Goal: Task Accomplishment & Management: Use online tool/utility

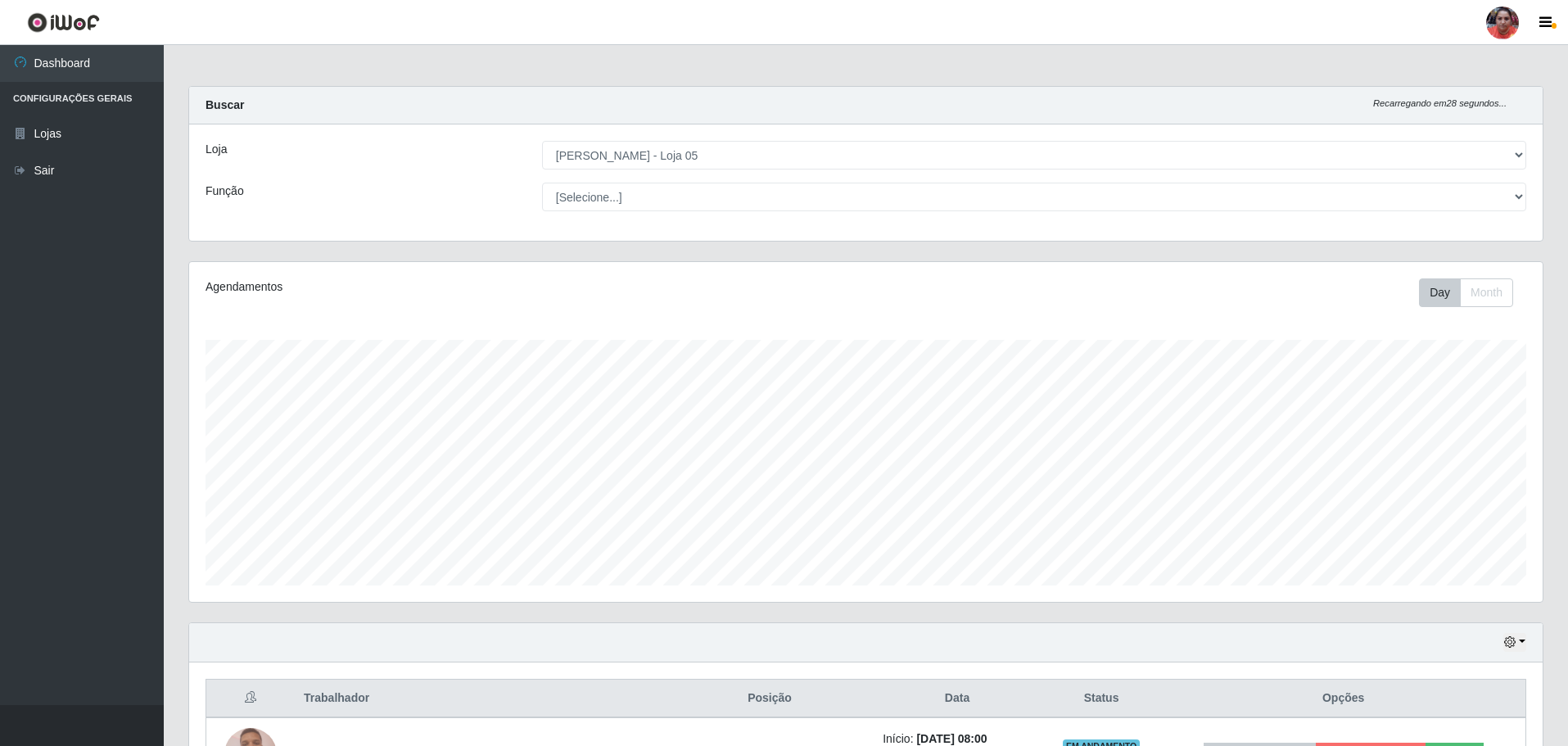
select select "252"
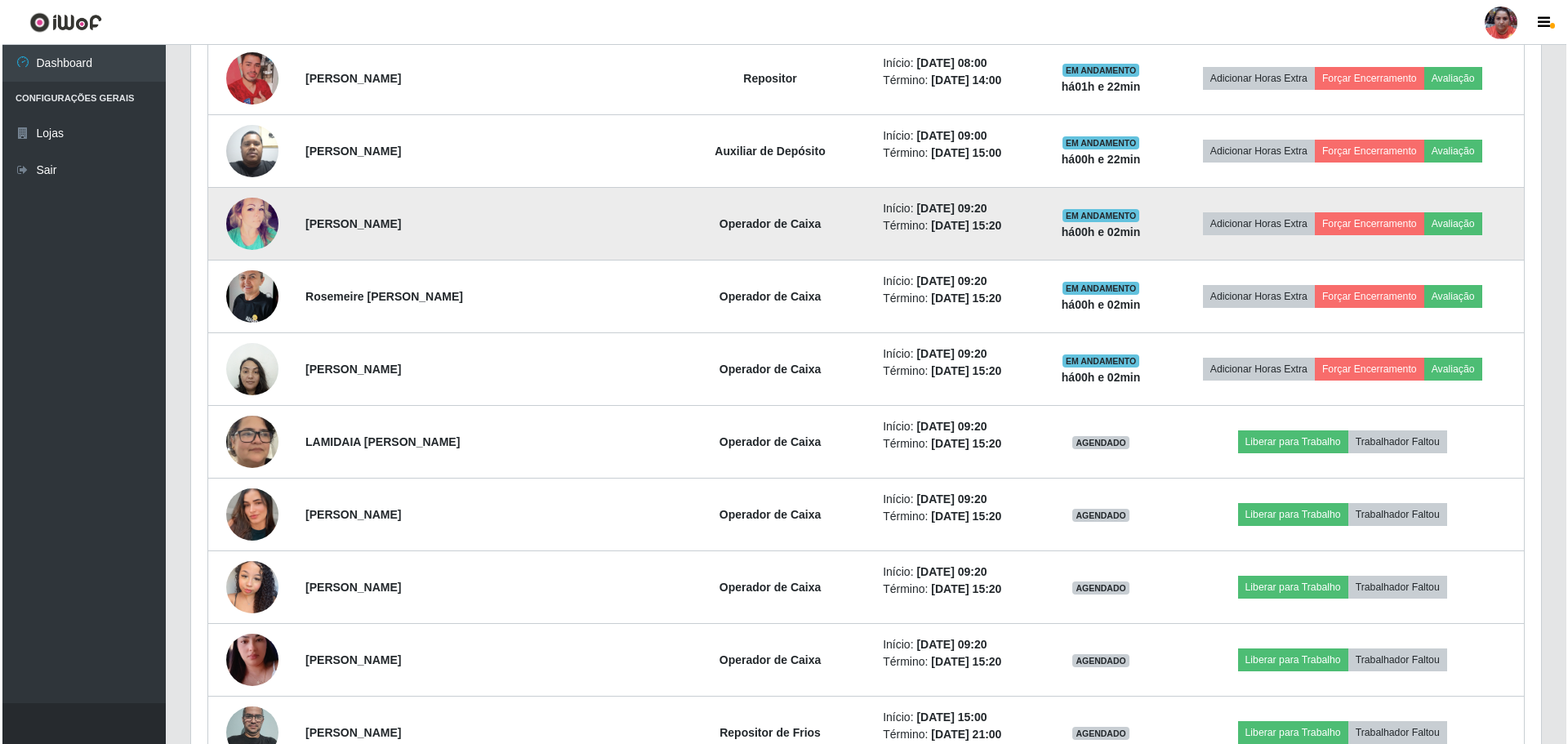
scroll to position [1356, 0]
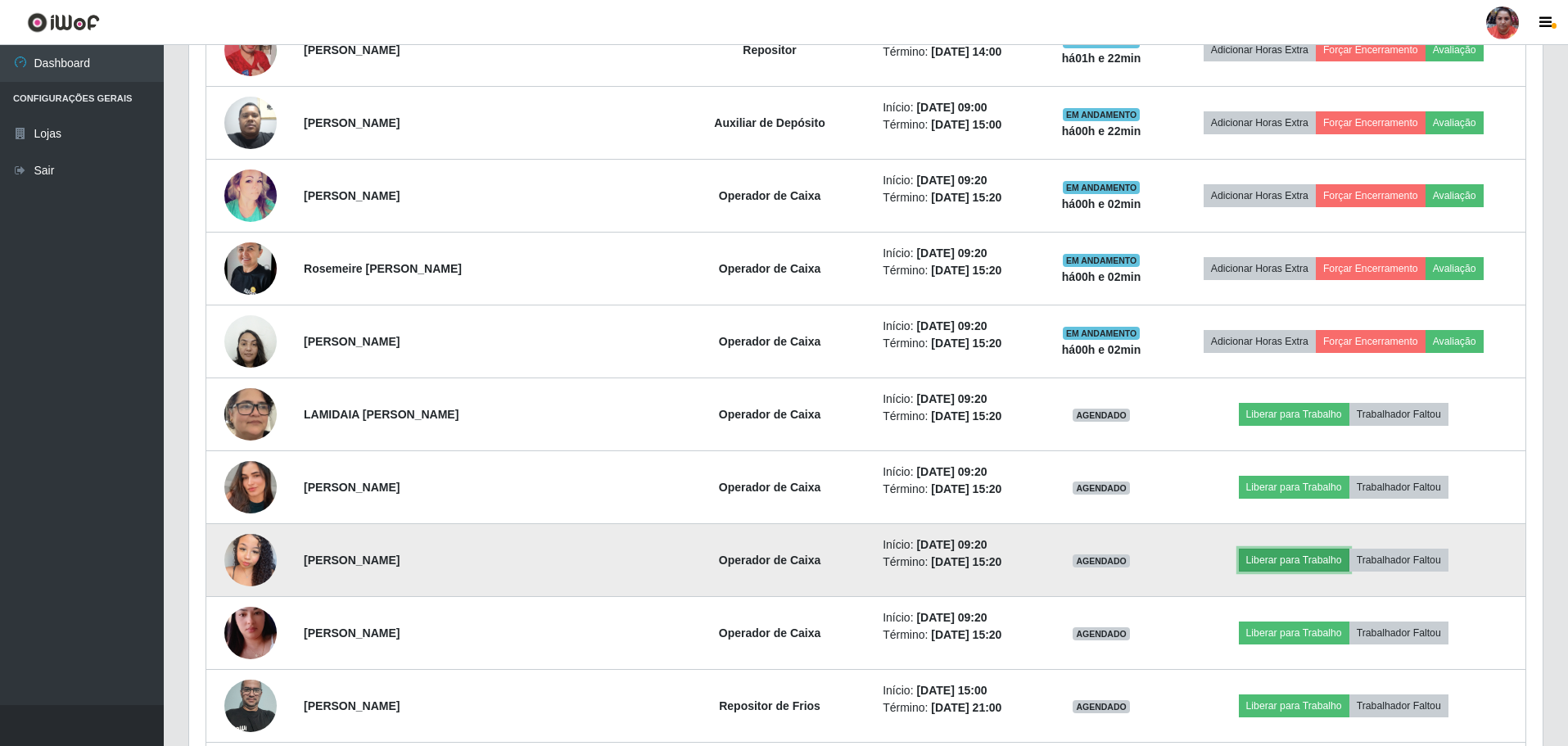
click at [1272, 563] on button "Liberar para Trabalho" at bounding box center [1294, 560] width 110 height 23
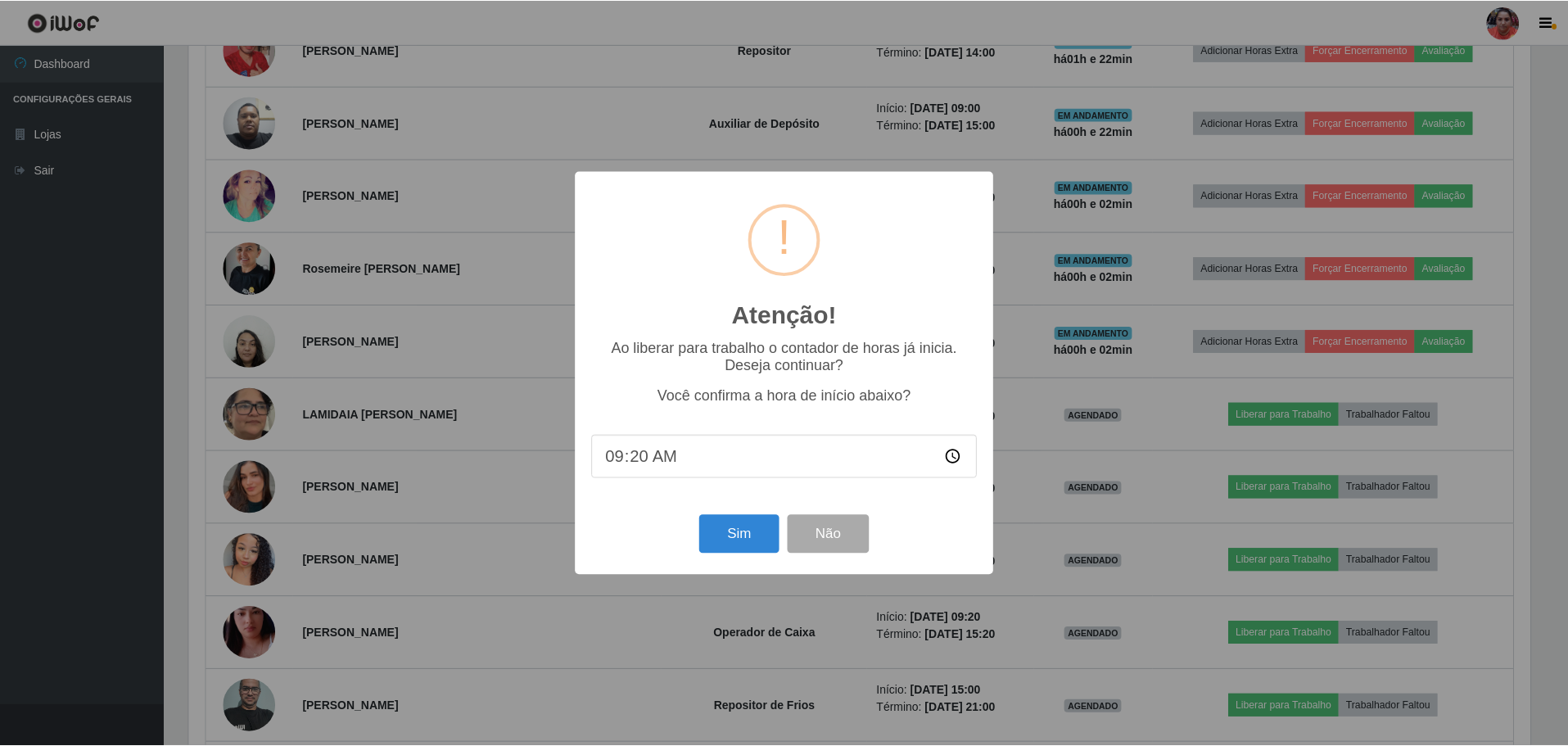
scroll to position [340, 1346]
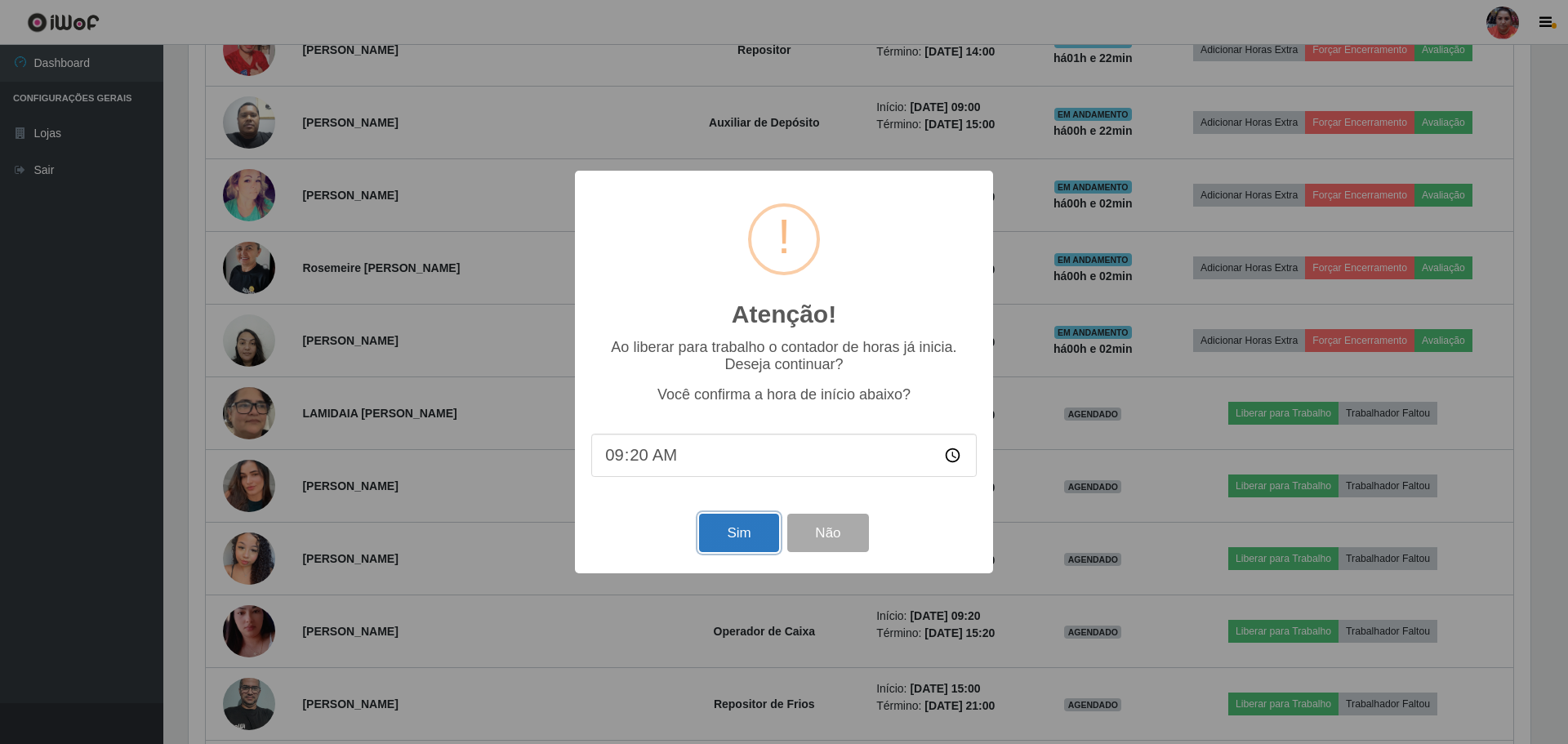
click at [723, 536] on button "Sim" at bounding box center [738, 532] width 79 height 38
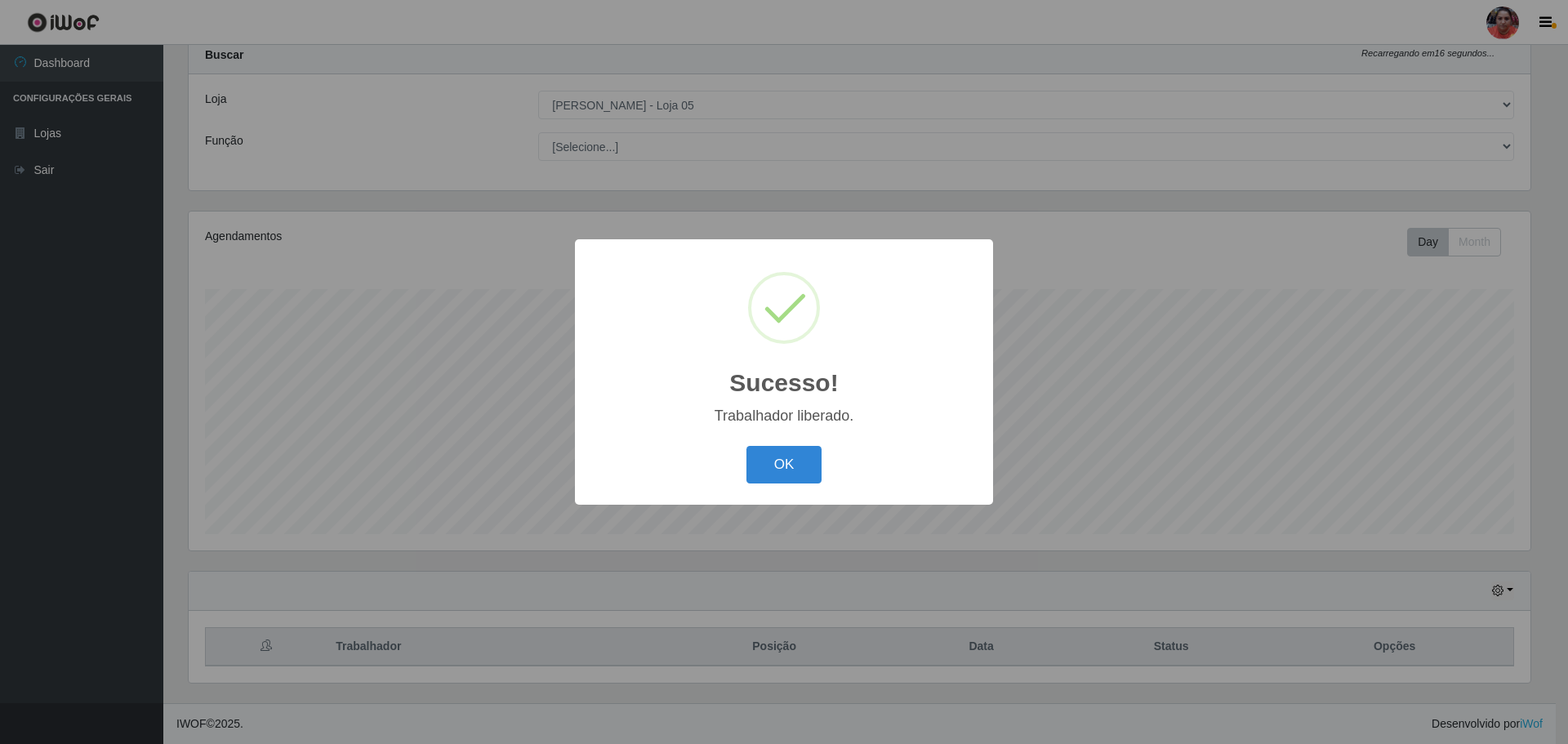
click at [765, 485] on div "OK Cancel" at bounding box center [784, 464] width 386 height 47
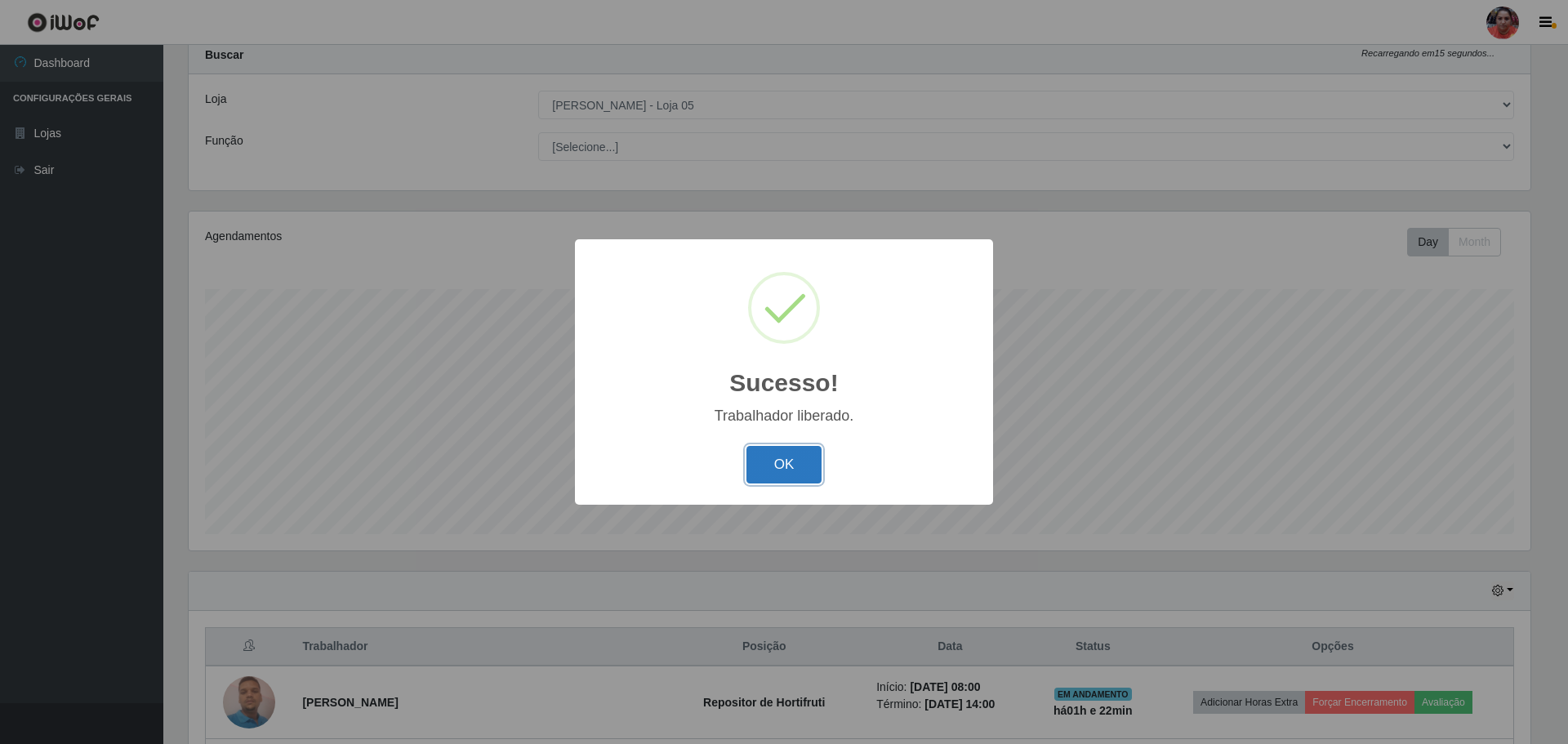
click at [770, 466] on button "OK" at bounding box center [784, 464] width 76 height 38
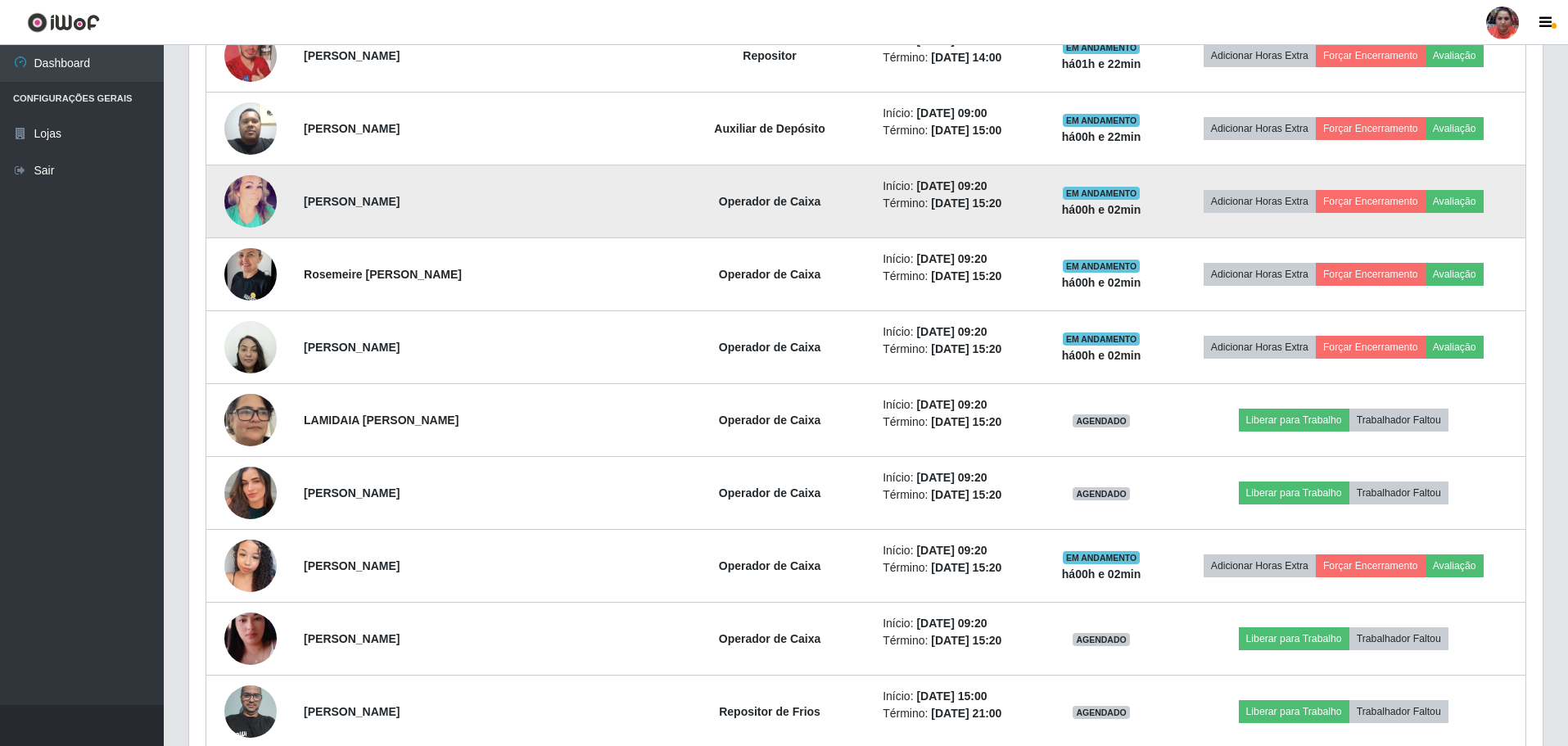
scroll to position [1359, 0]
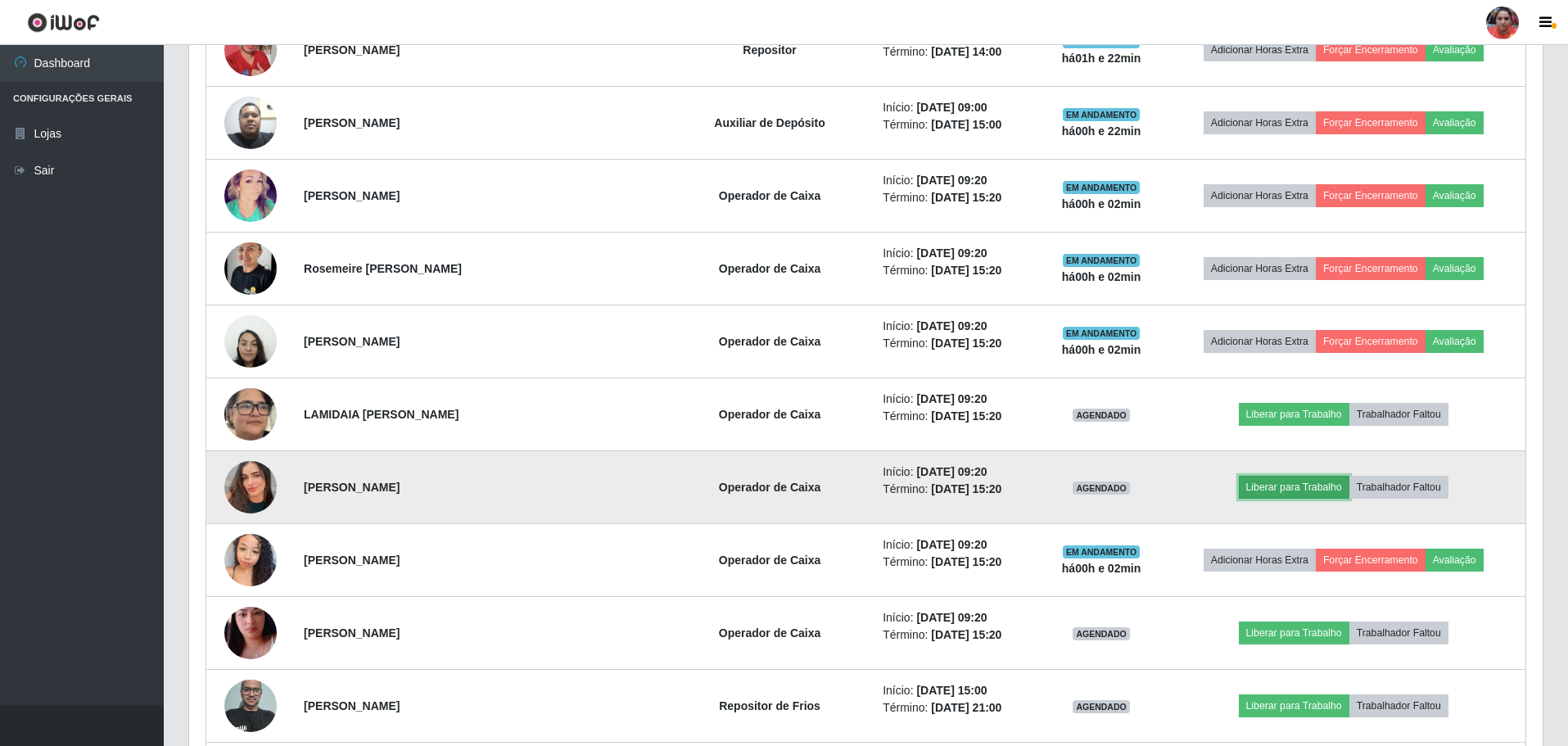
click at [1289, 490] on button "Liberar para Trabalho" at bounding box center [1294, 487] width 110 height 23
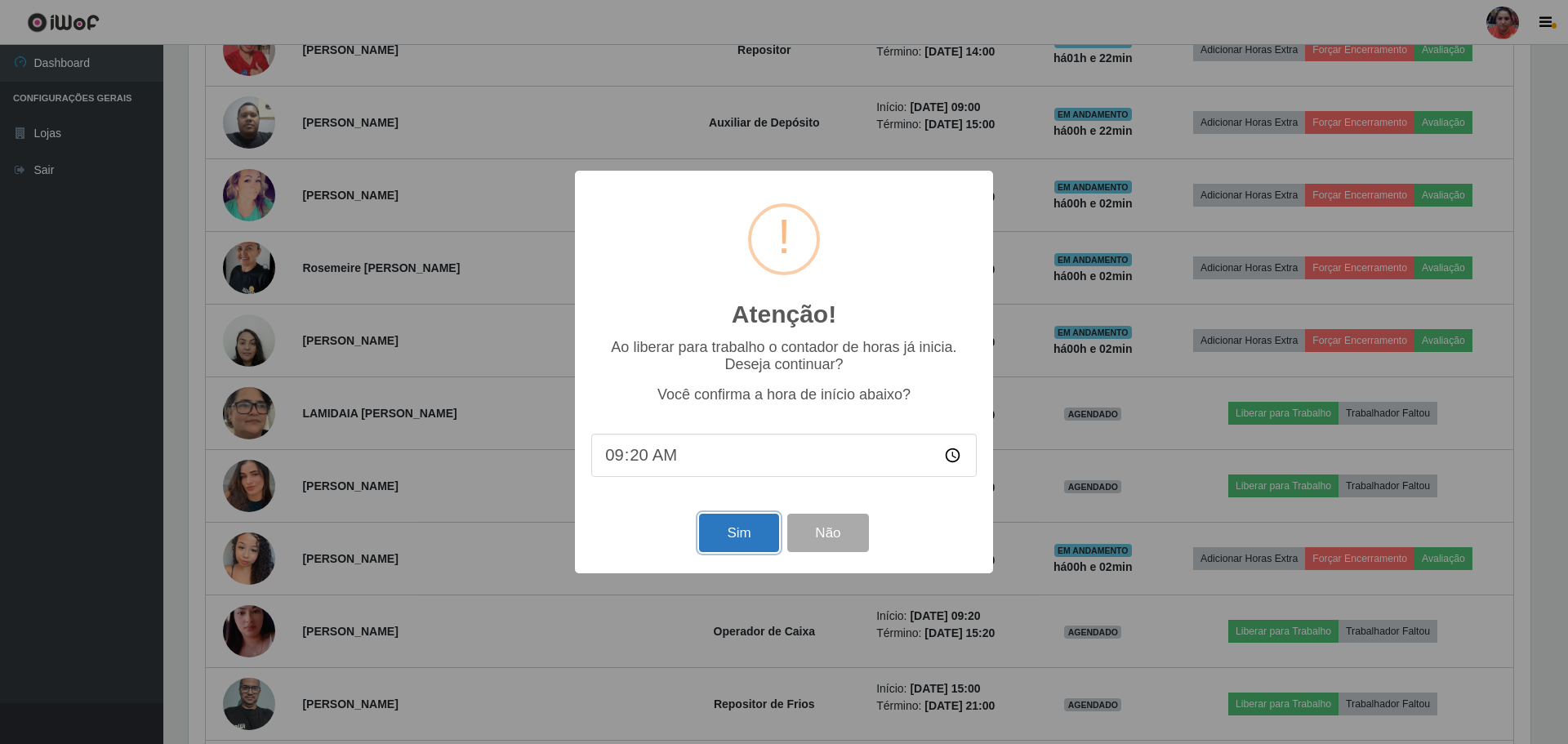
click at [735, 532] on button "Sim" at bounding box center [738, 532] width 79 height 38
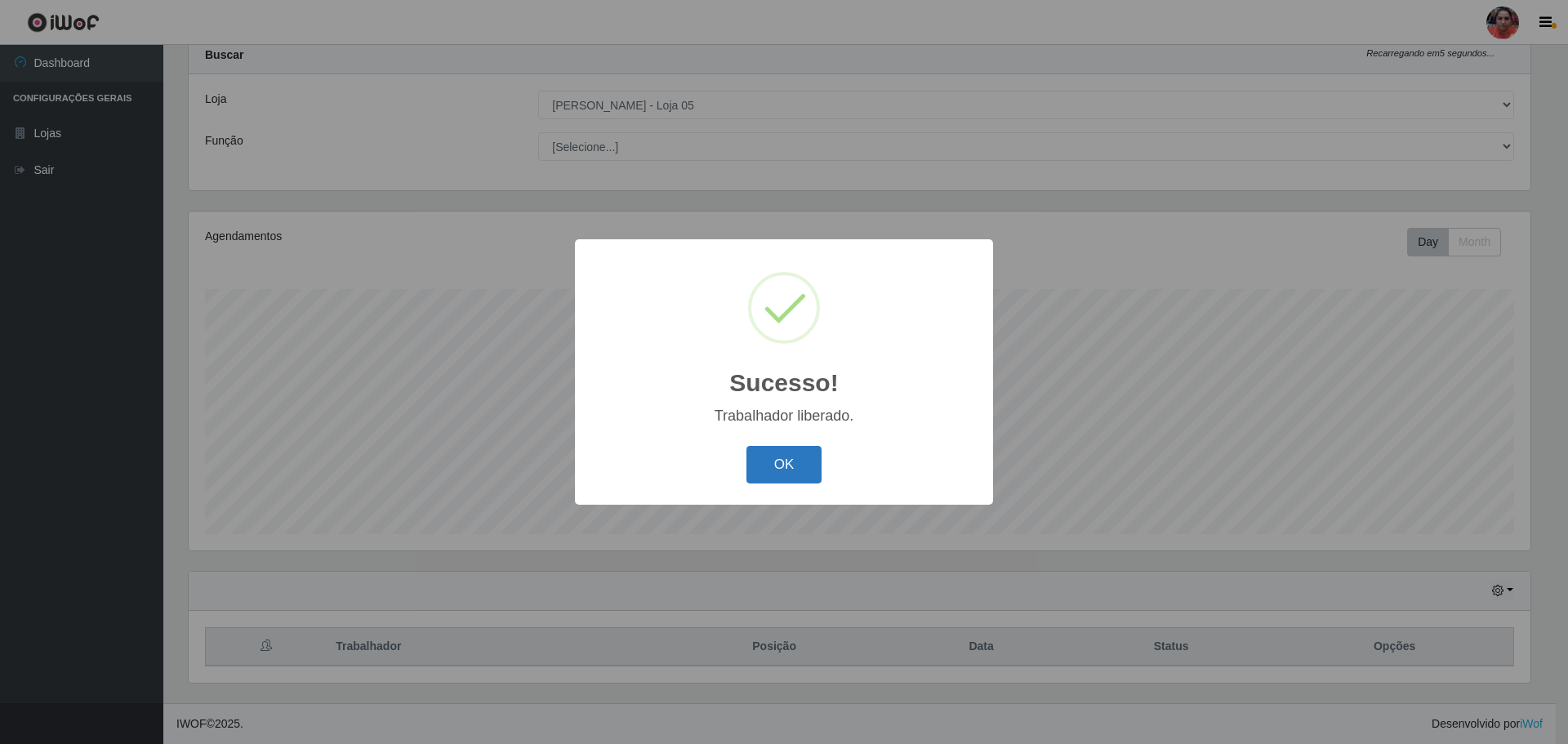
click at [784, 463] on button "OK" at bounding box center [784, 464] width 76 height 38
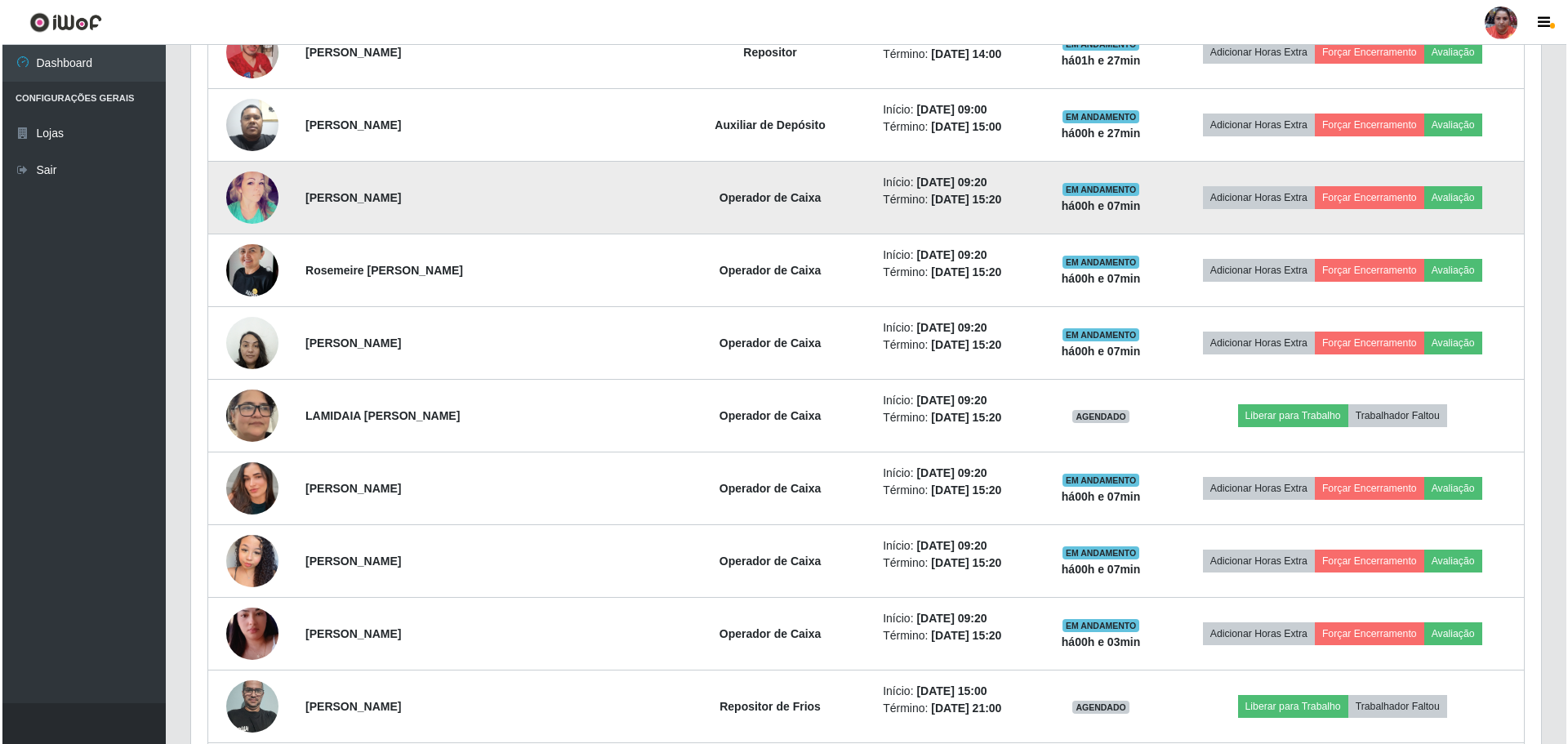
scroll to position [1356, 0]
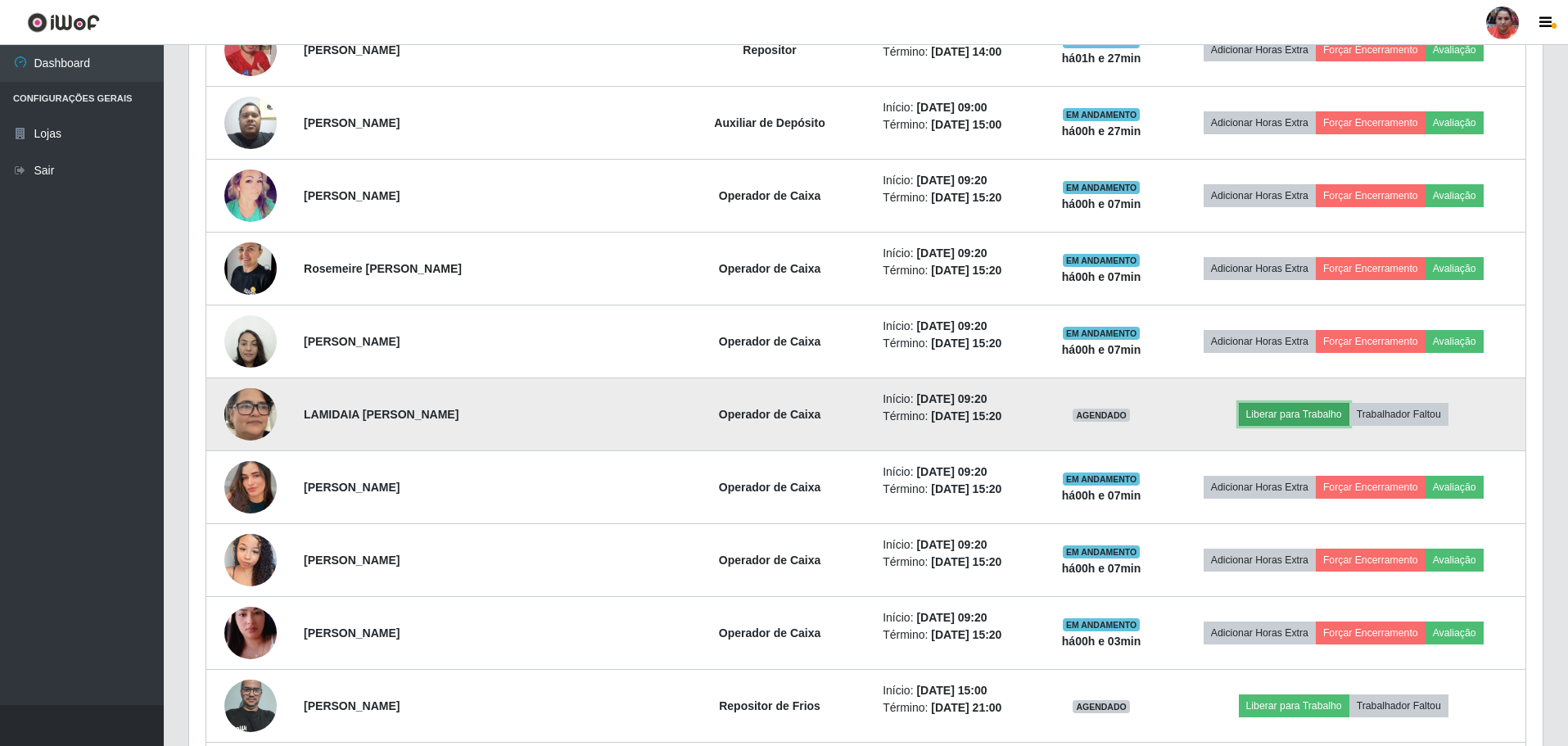
click at [1297, 411] on button "Liberar para Trabalho" at bounding box center [1294, 414] width 110 height 23
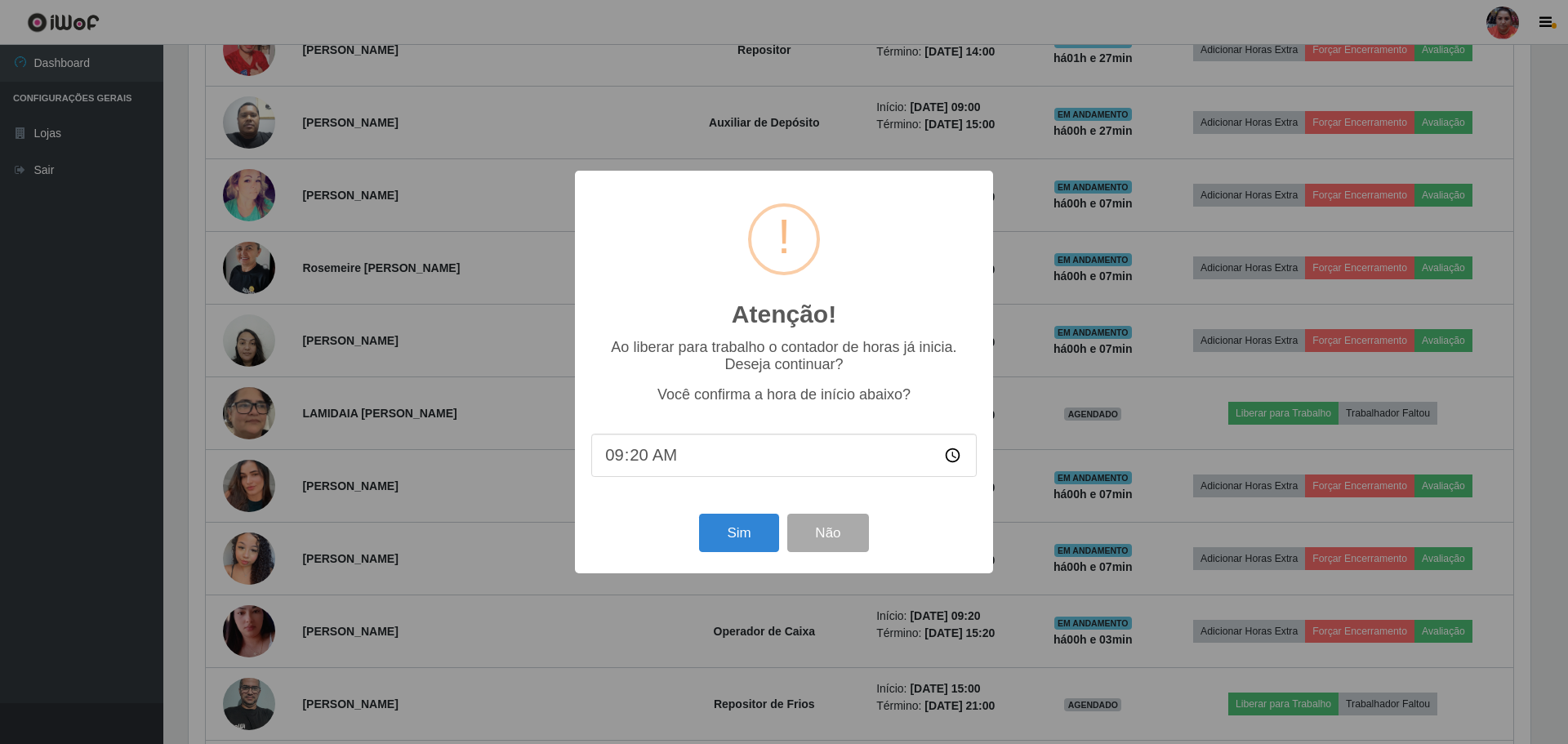
click at [638, 463] on input "09:20" at bounding box center [784, 455] width 386 height 43
click at [738, 528] on button "Sim" at bounding box center [738, 532] width 79 height 38
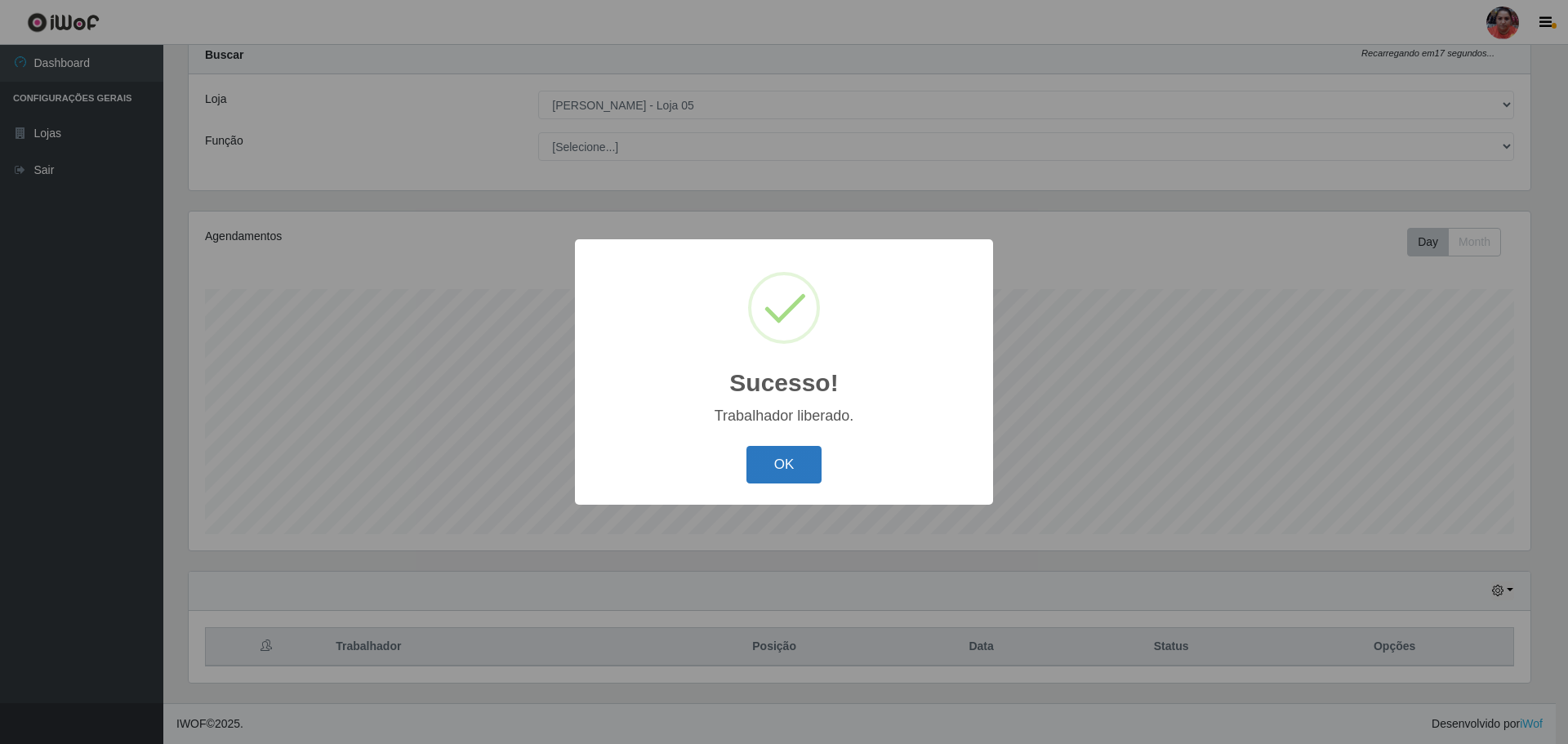
click at [796, 458] on button "OK" at bounding box center [784, 464] width 76 height 38
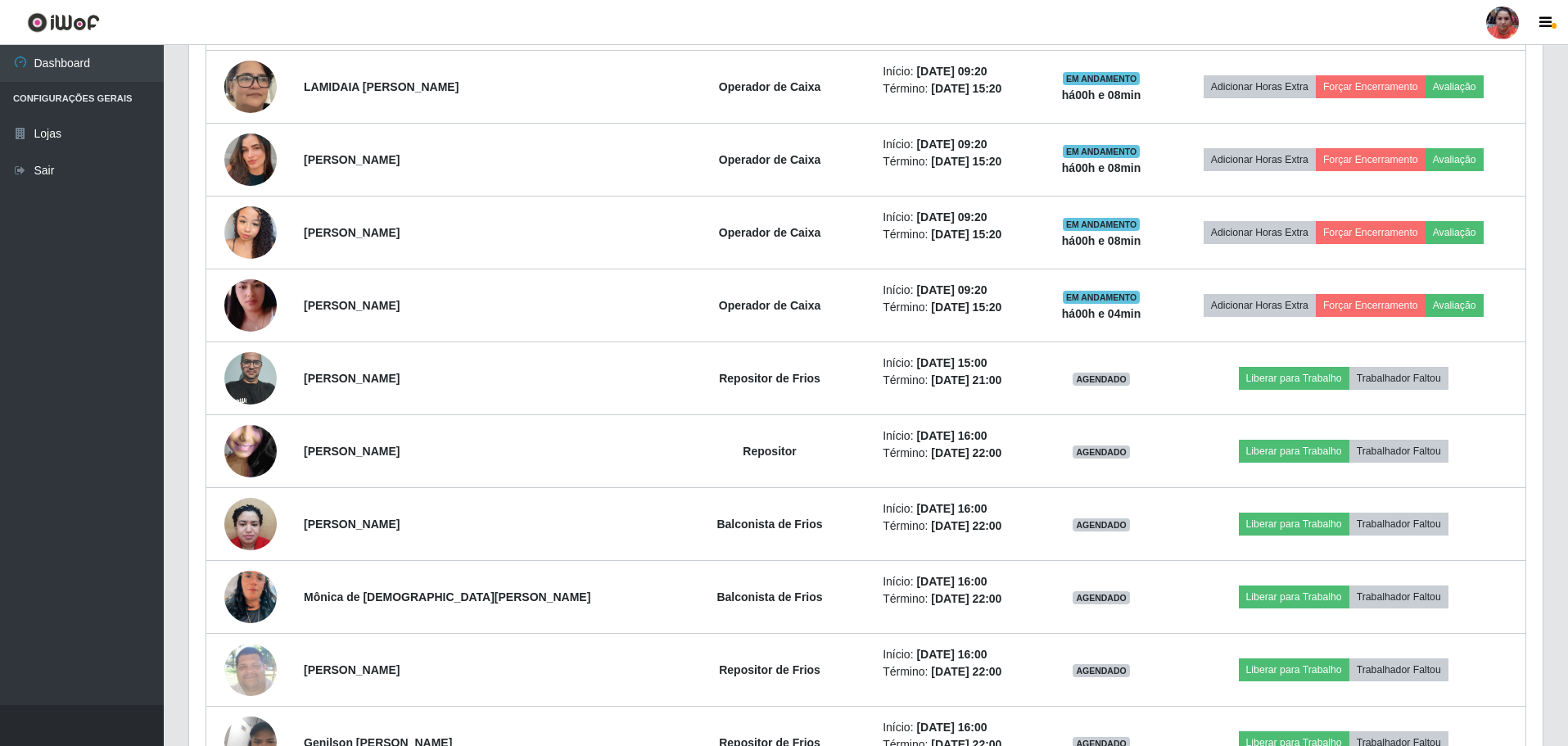
scroll to position [1770, 0]
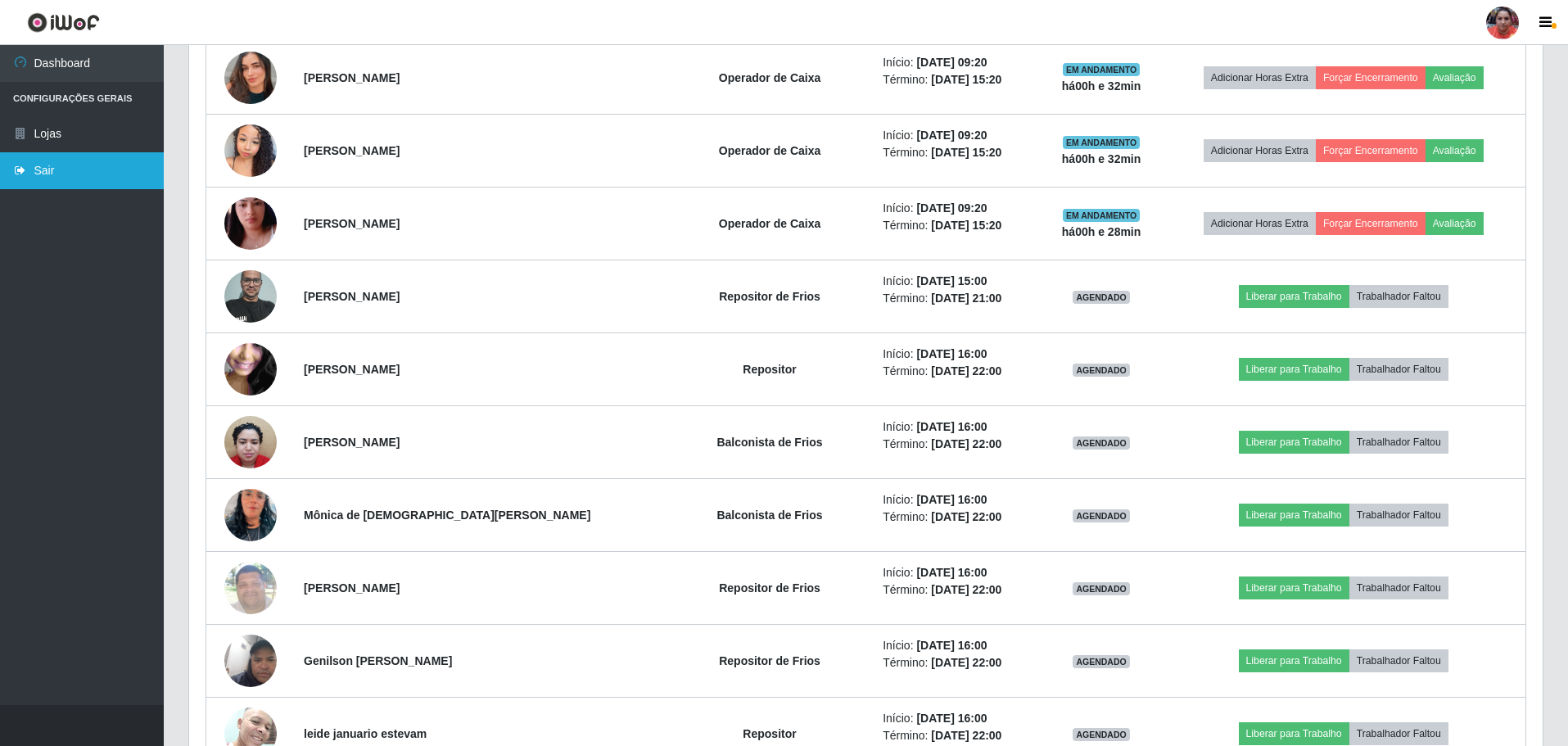
click at [36, 167] on link "Sair" at bounding box center [82, 170] width 164 height 37
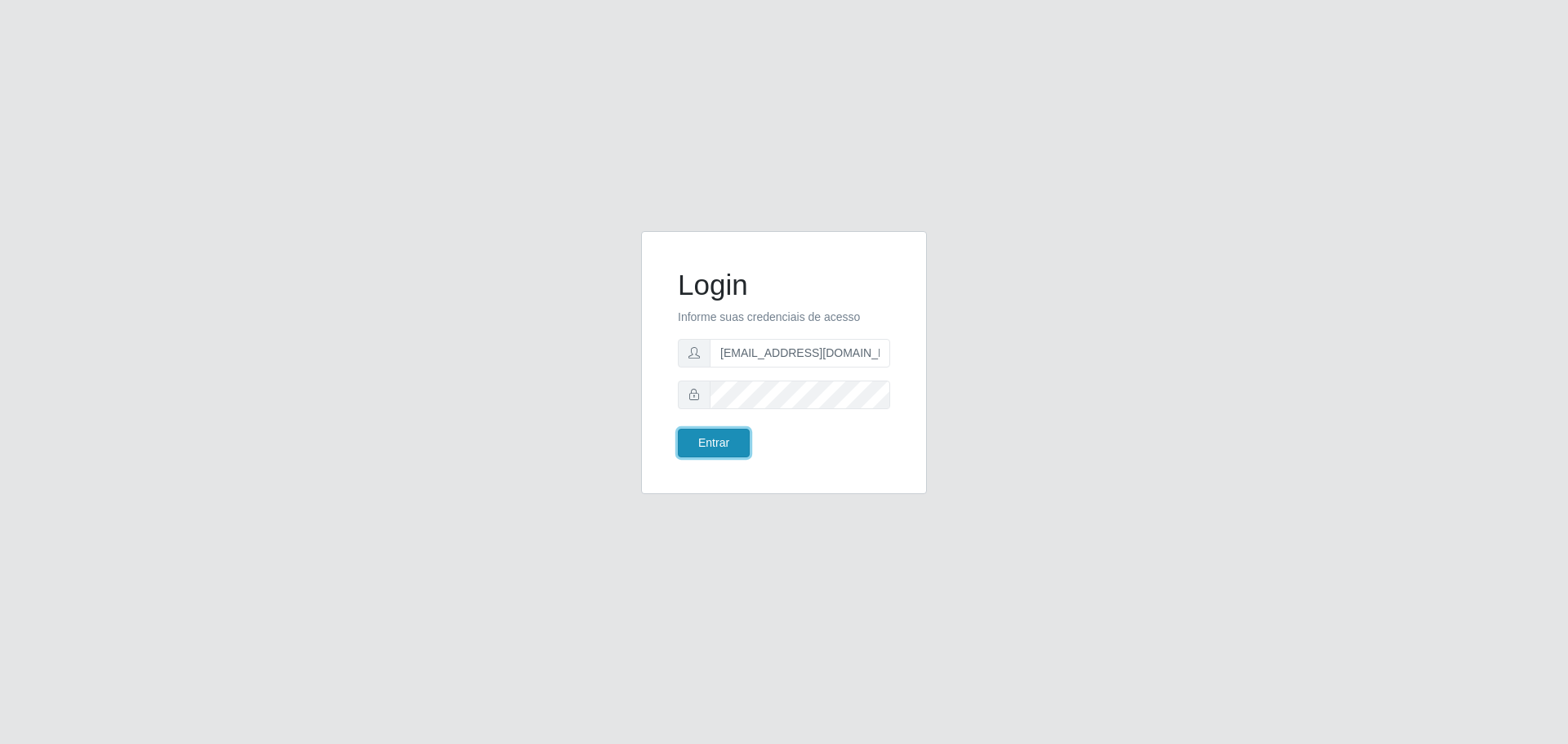
click at [706, 448] on button "Entrar" at bounding box center [713, 443] width 72 height 28
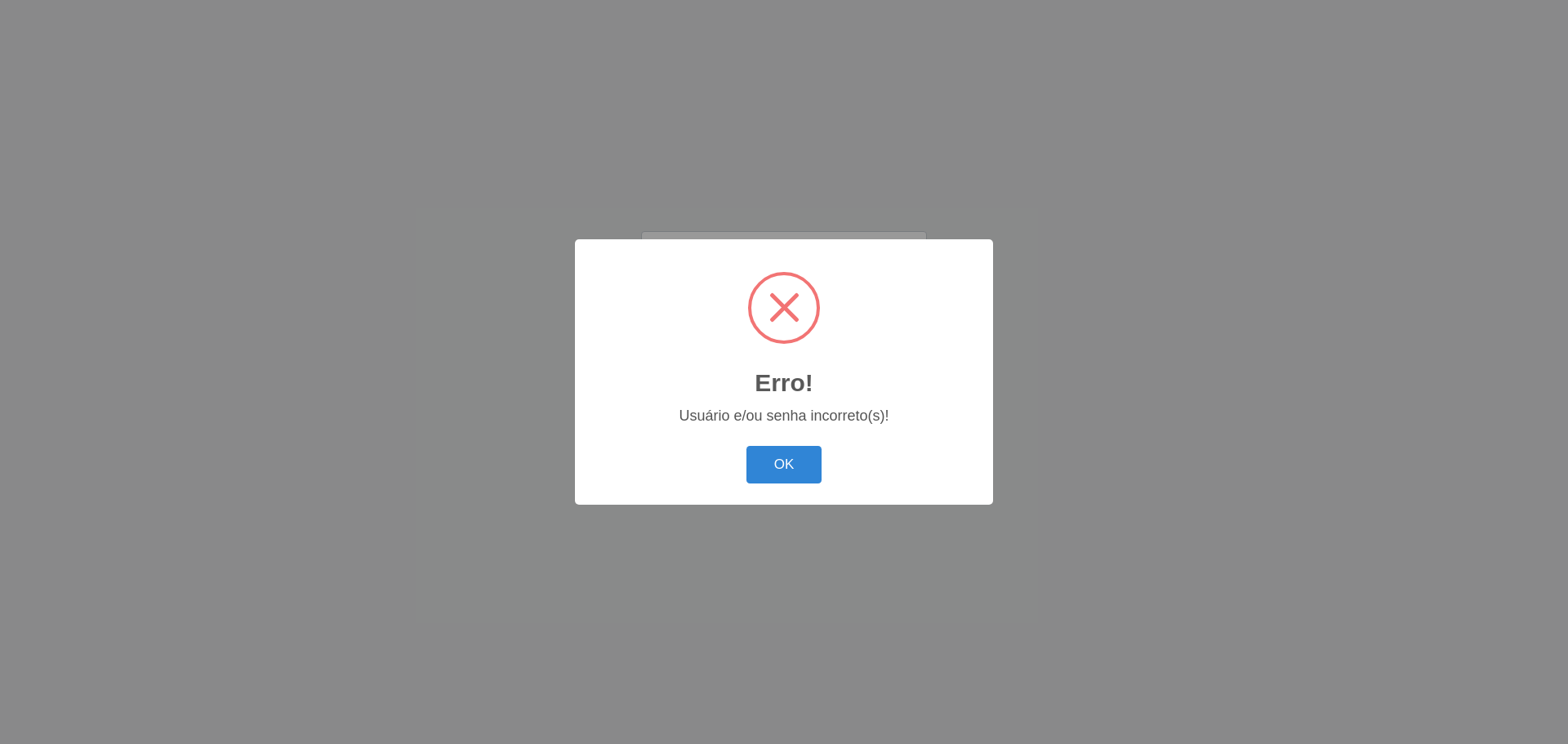
drag, startPoint x: 792, startPoint y: 481, endPoint x: 791, endPoint y: 473, distance: 8.1
click at [792, 479] on button "OK" at bounding box center [784, 464] width 76 height 38
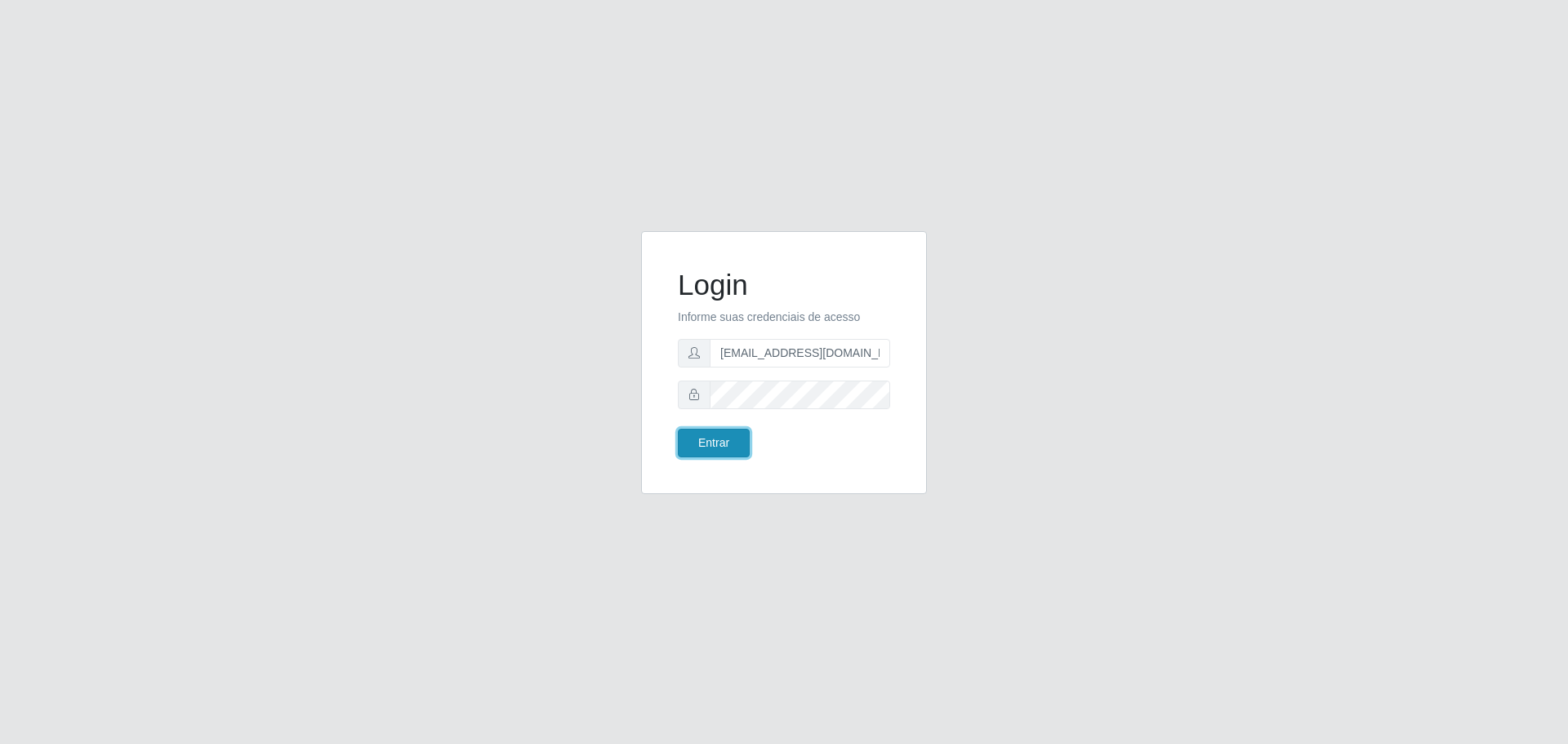
click at [722, 445] on button "Entrar" at bounding box center [713, 443] width 72 height 28
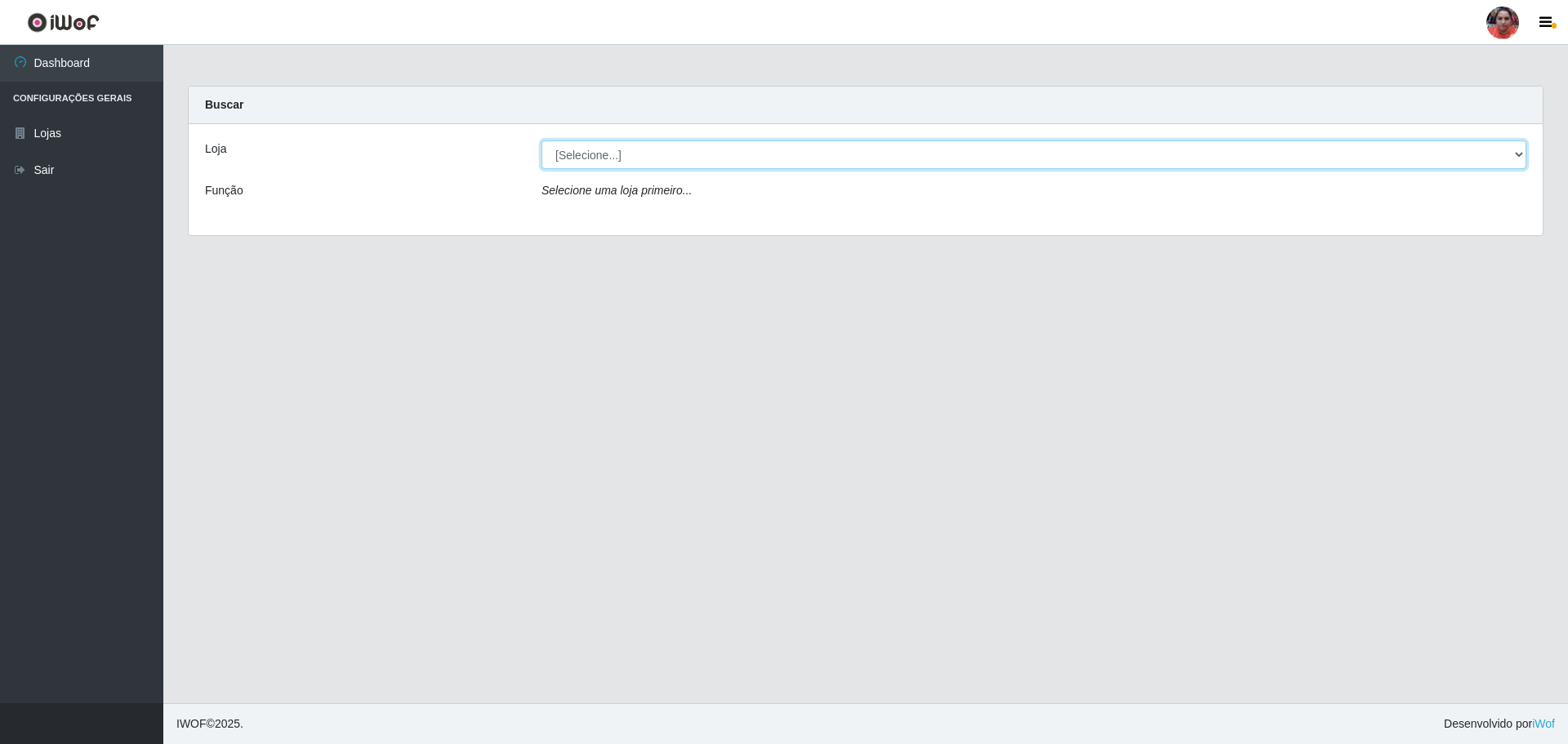
click at [1515, 155] on select "[Selecione...] Mar Vermelho - Loja 05" at bounding box center [1033, 155] width 984 height 28
select select "252"
click at [541, 141] on select "[Selecione...] Mar Vermelho - Loja 05" at bounding box center [1033, 155] width 984 height 28
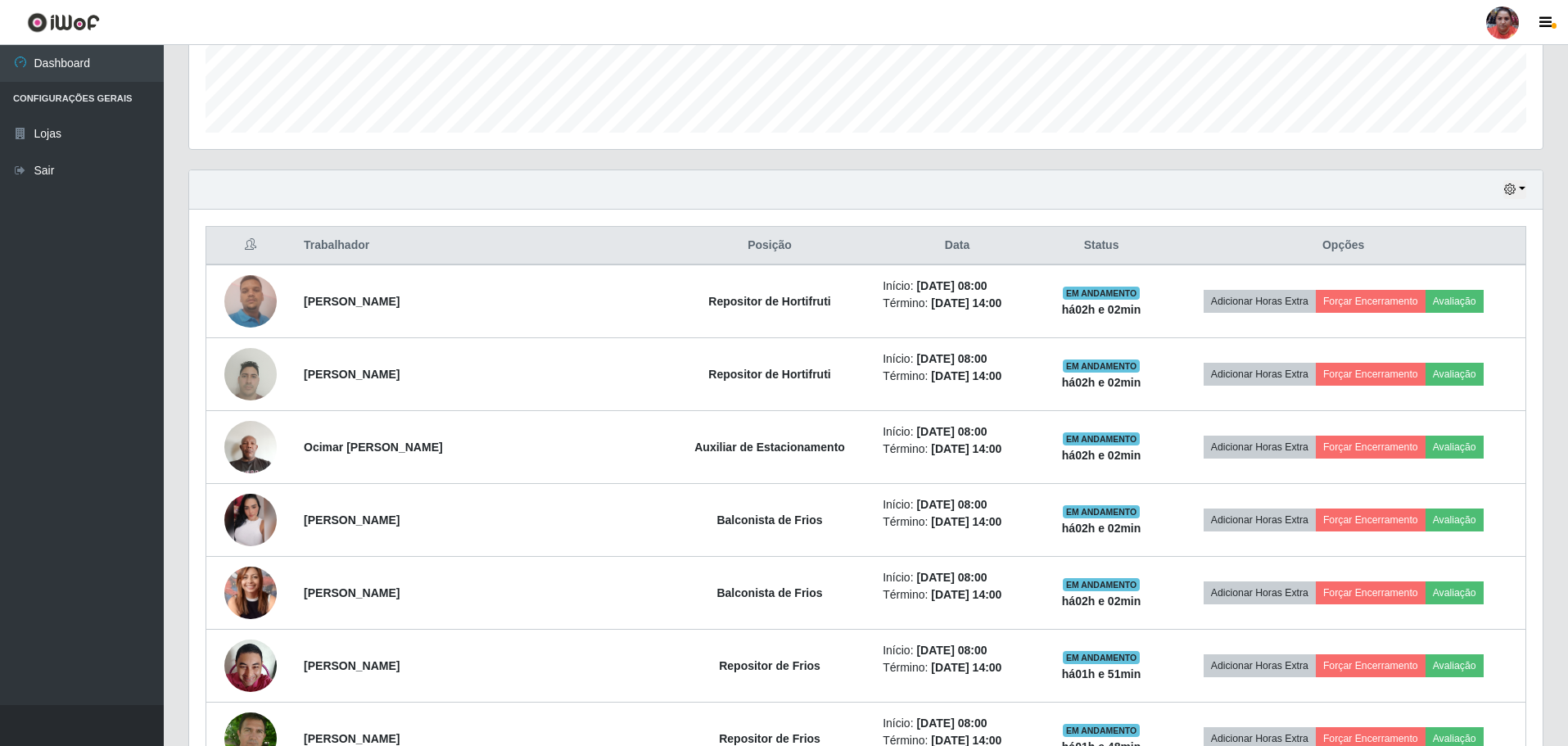
scroll to position [461, 0]
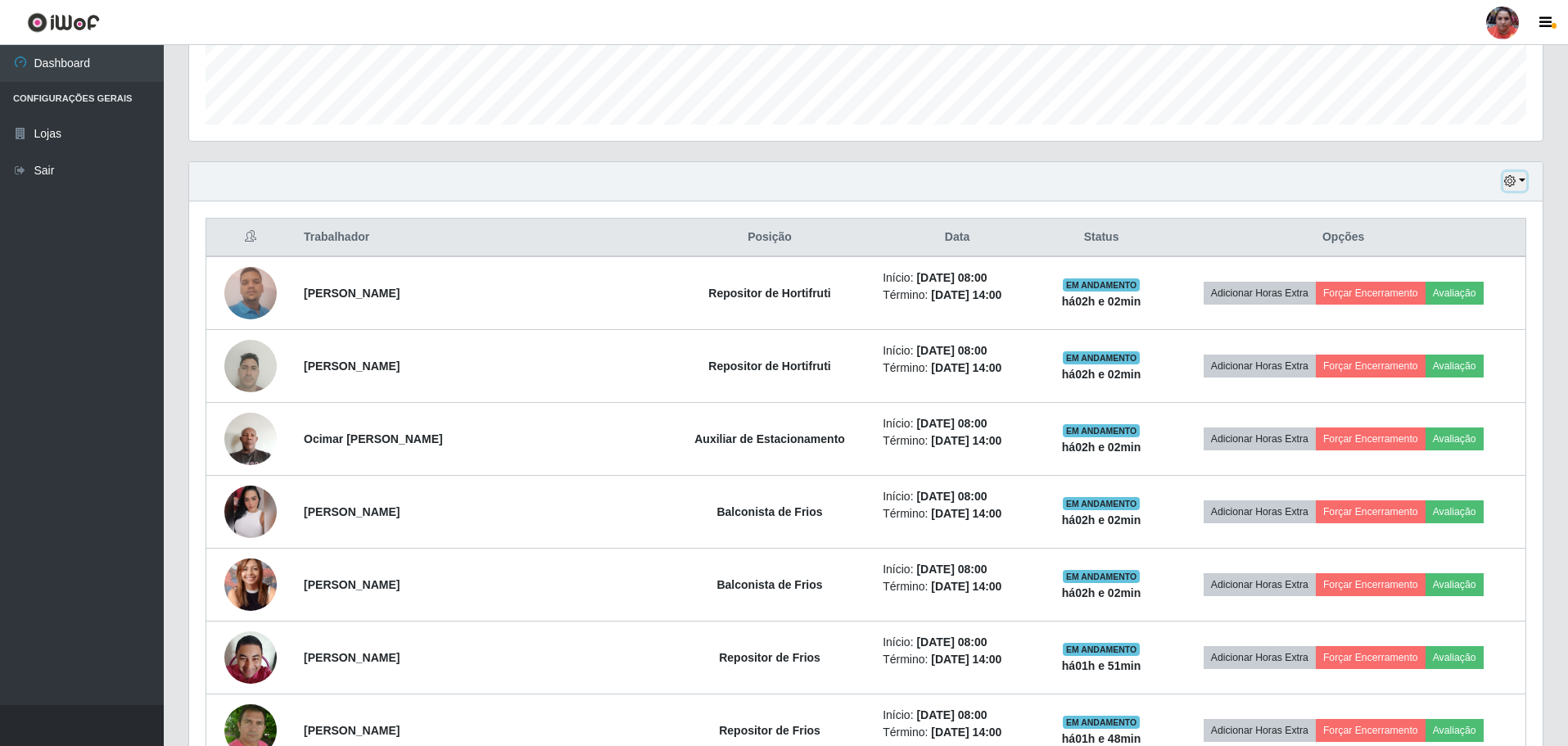
click at [1521, 181] on button "button" at bounding box center [1515, 182] width 23 height 19
click at [1489, 275] on button "3 dias" at bounding box center [1461, 278] width 129 height 35
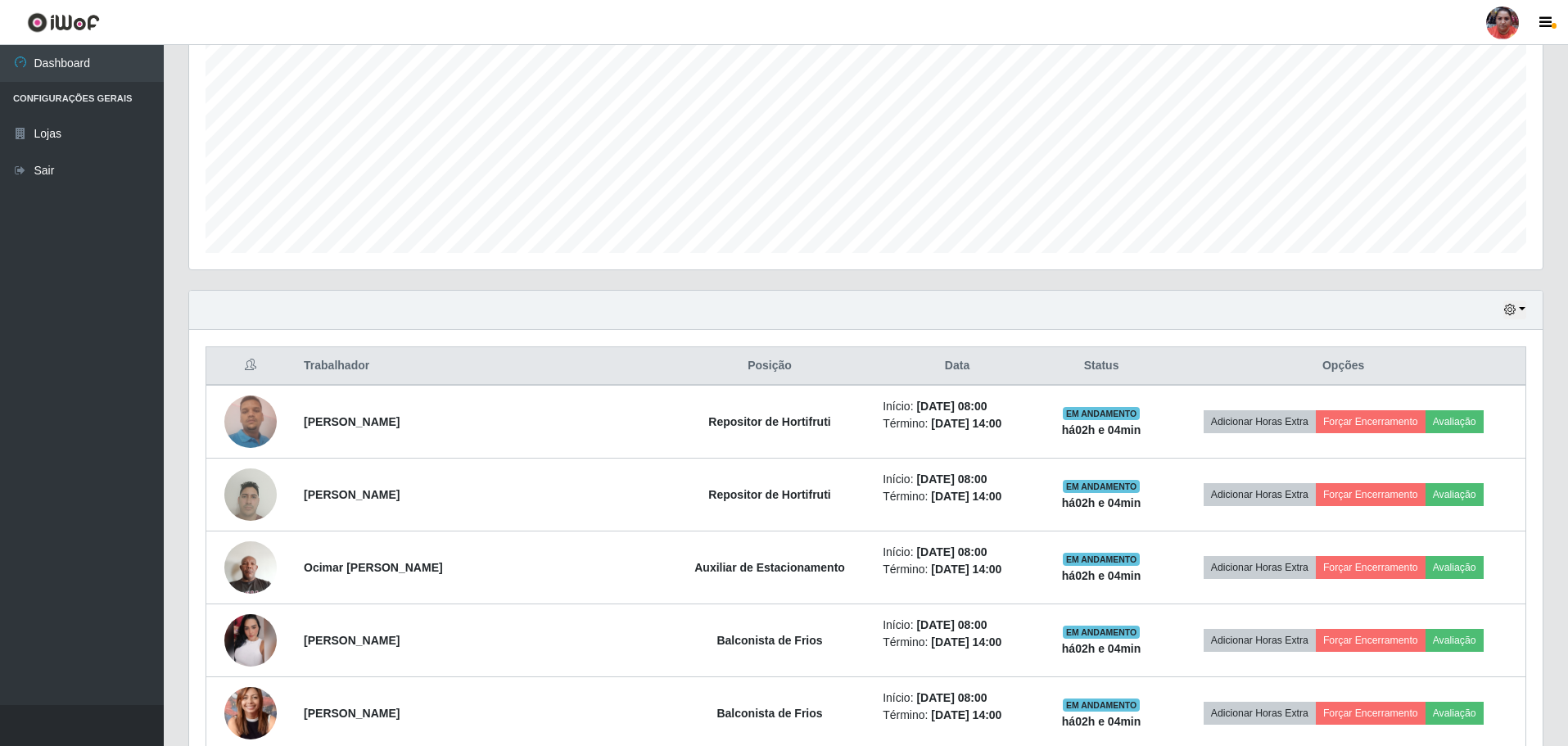
scroll to position [303, 0]
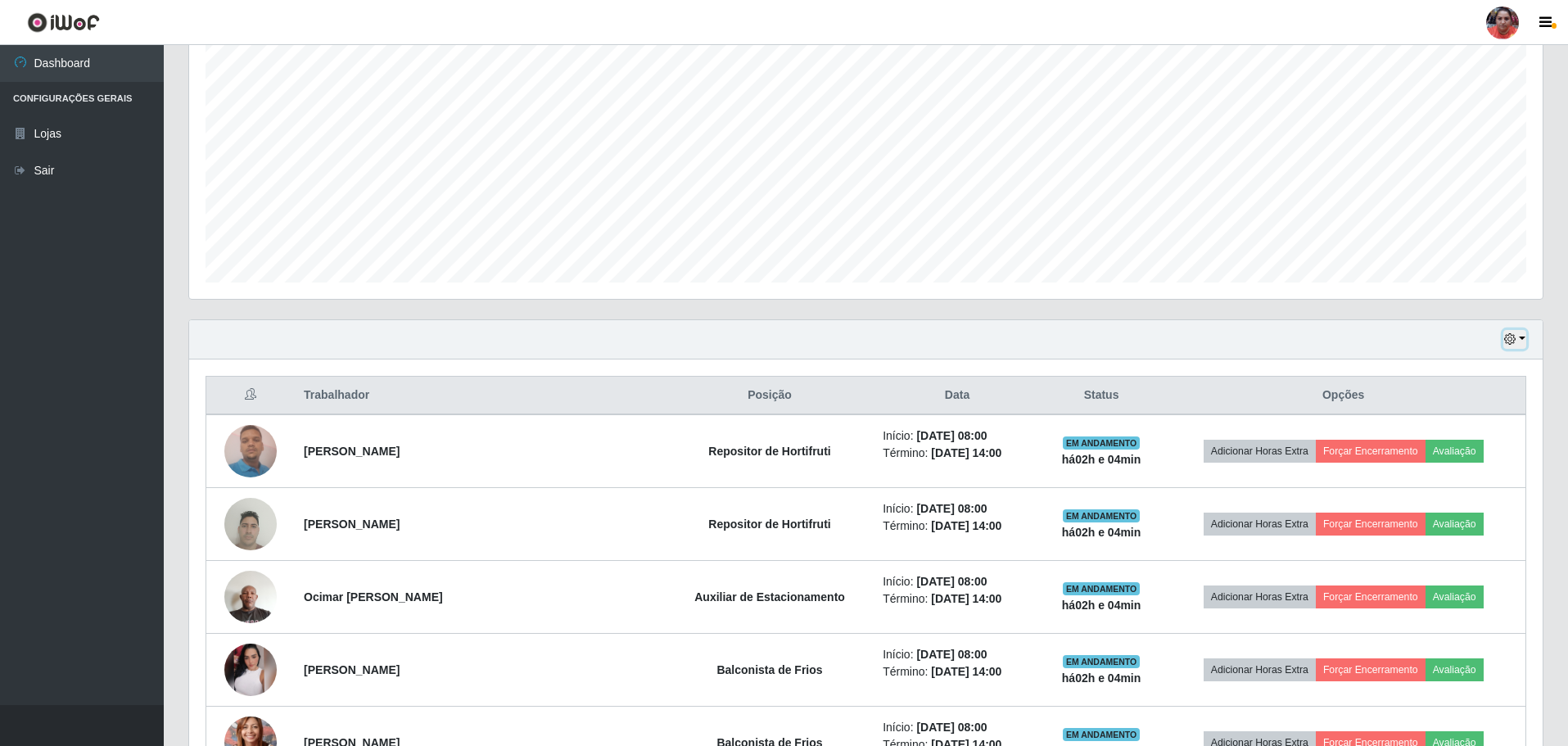
click at [1524, 339] on button "button" at bounding box center [1515, 340] width 23 height 19
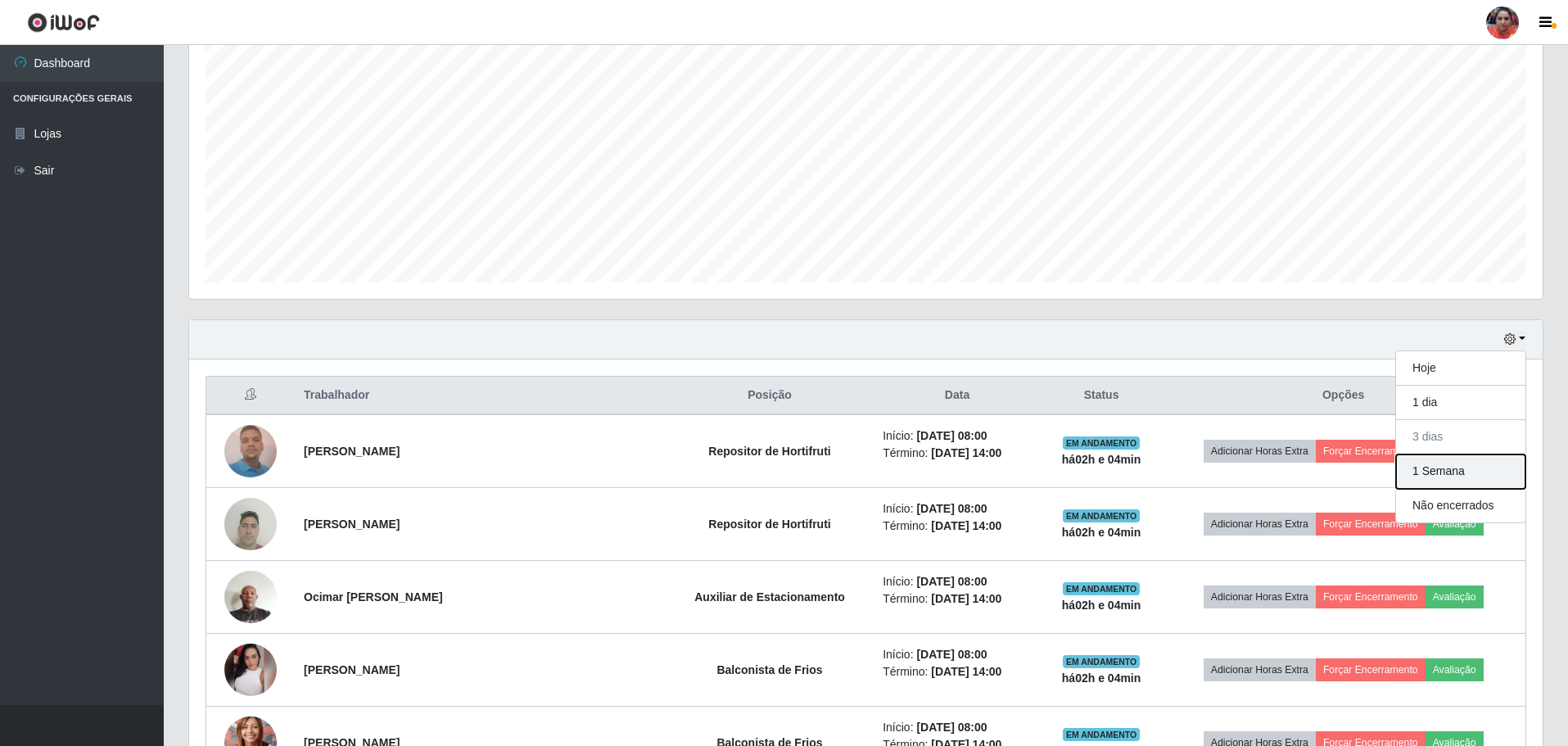
click at [1498, 468] on button "1 Semana" at bounding box center [1461, 471] width 129 height 35
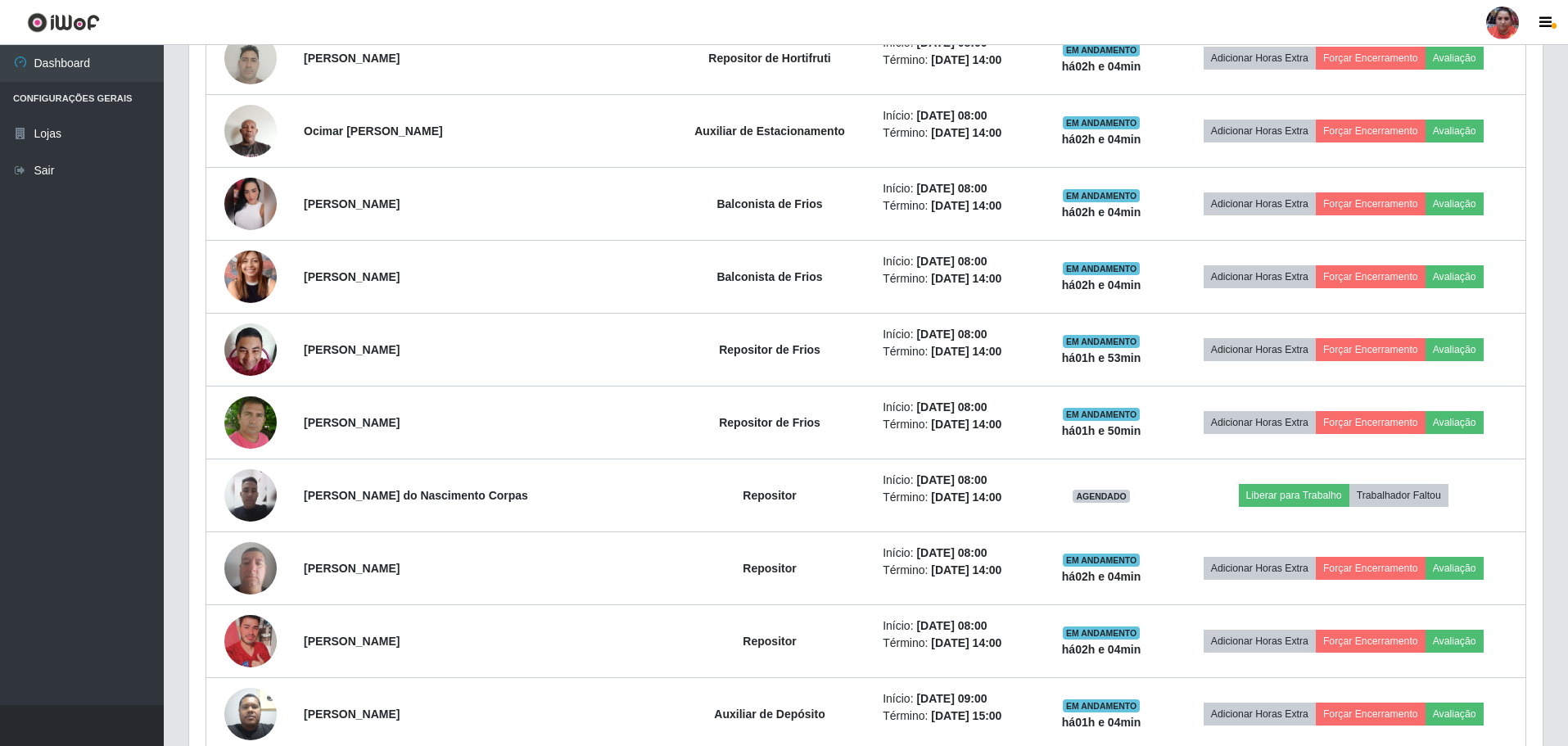
scroll to position [772, 0]
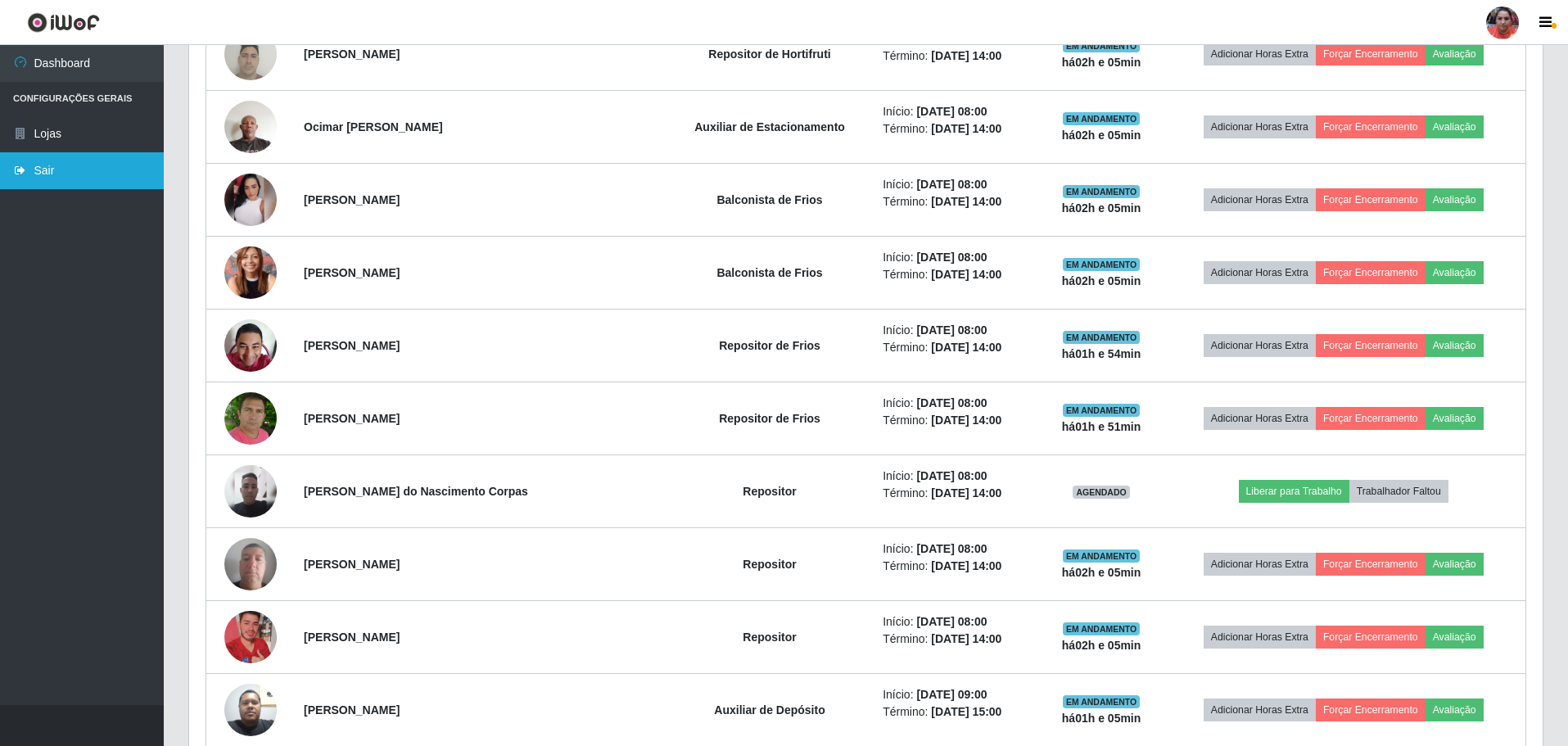
click at [56, 176] on link "Sair" at bounding box center [82, 170] width 164 height 37
